Goal: Information Seeking & Learning: Find specific fact

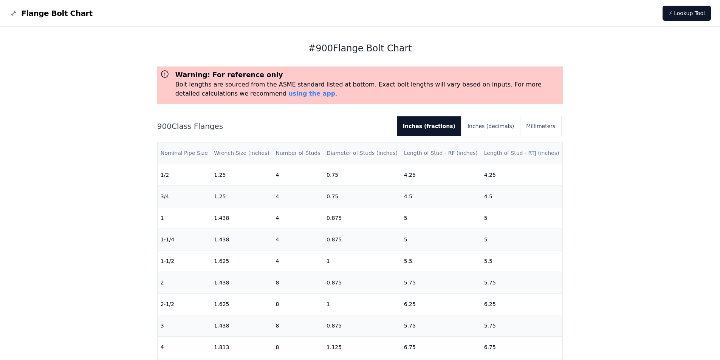
scroll to position [38, 0]
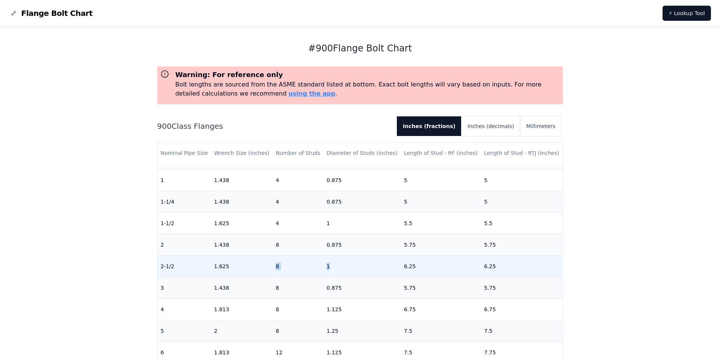
drag, startPoint x: 275, startPoint y: 263, endPoint x: 333, endPoint y: 260, distance: 57.9
click at [333, 260] on tr "2-1/2 1.625 8 1 6.25 6.25" at bounding box center [360, 266] width 405 height 22
click at [191, 259] on td "2-1/2" at bounding box center [185, 266] width 54 height 22
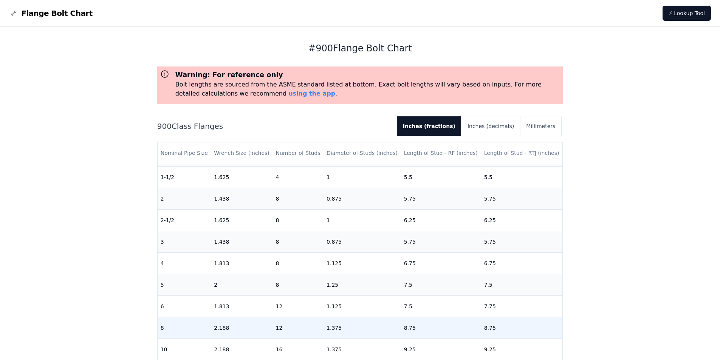
scroll to position [0, 0]
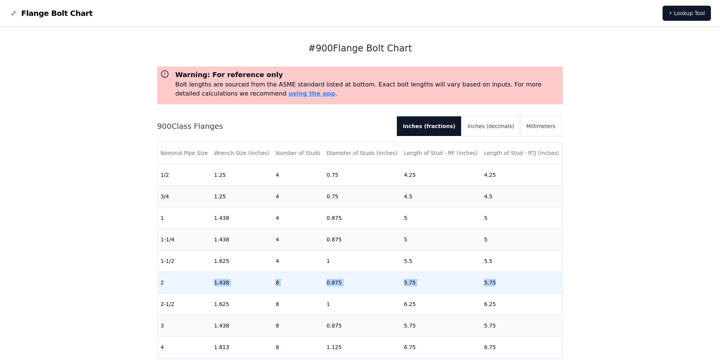
drag, startPoint x: 162, startPoint y: 279, endPoint x: 507, endPoint y: 289, distance: 345.1
click at [507, 289] on tr "2 1.438 8 0.875 5.75 5.75" at bounding box center [360, 283] width 405 height 22
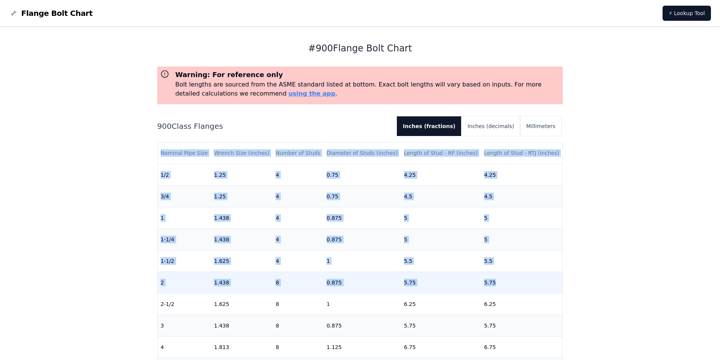
drag, startPoint x: 151, startPoint y: 288, endPoint x: 518, endPoint y: 281, distance: 367.6
click at [518, 281] on div "# 900 Flange Bolt Chart Warning: For reference only Bolt lengths are sourced fr…" at bounding box center [359, 308] width 423 height 562
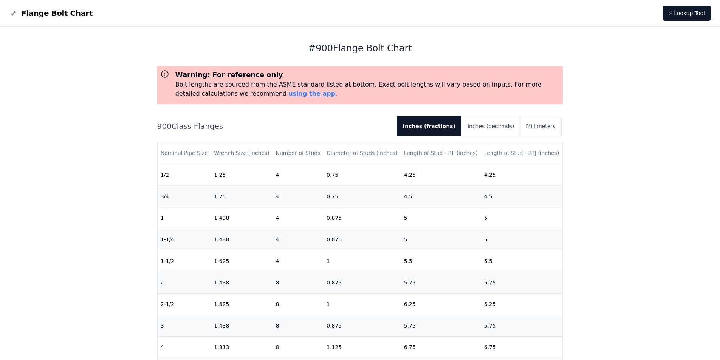
click at [653, 278] on div "# 900 Flange Bolt Chart Warning: For reference only Bolt lengths are sourced fr…" at bounding box center [360, 308] width 720 height 562
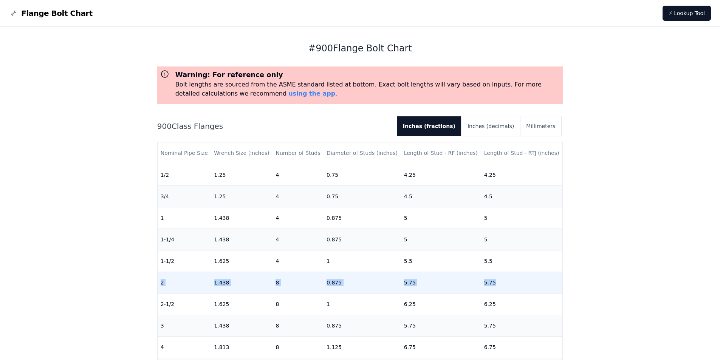
drag, startPoint x: 540, startPoint y: 286, endPoint x: 160, endPoint y: 281, distance: 380.1
click at [160, 281] on tr "2 1.438 8 0.875 5.75 5.75" at bounding box center [360, 283] width 405 height 22
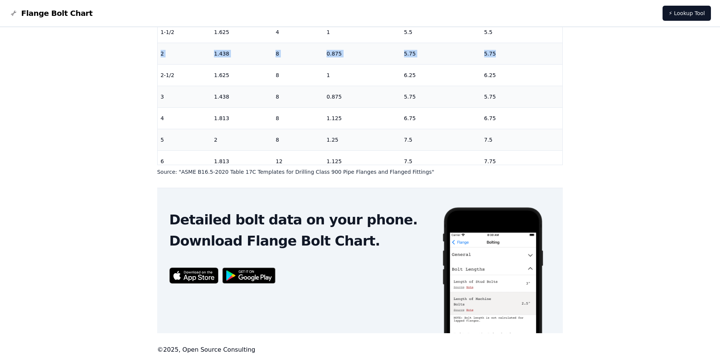
scroll to position [229, 0]
